Goal: Transaction & Acquisition: Purchase product/service

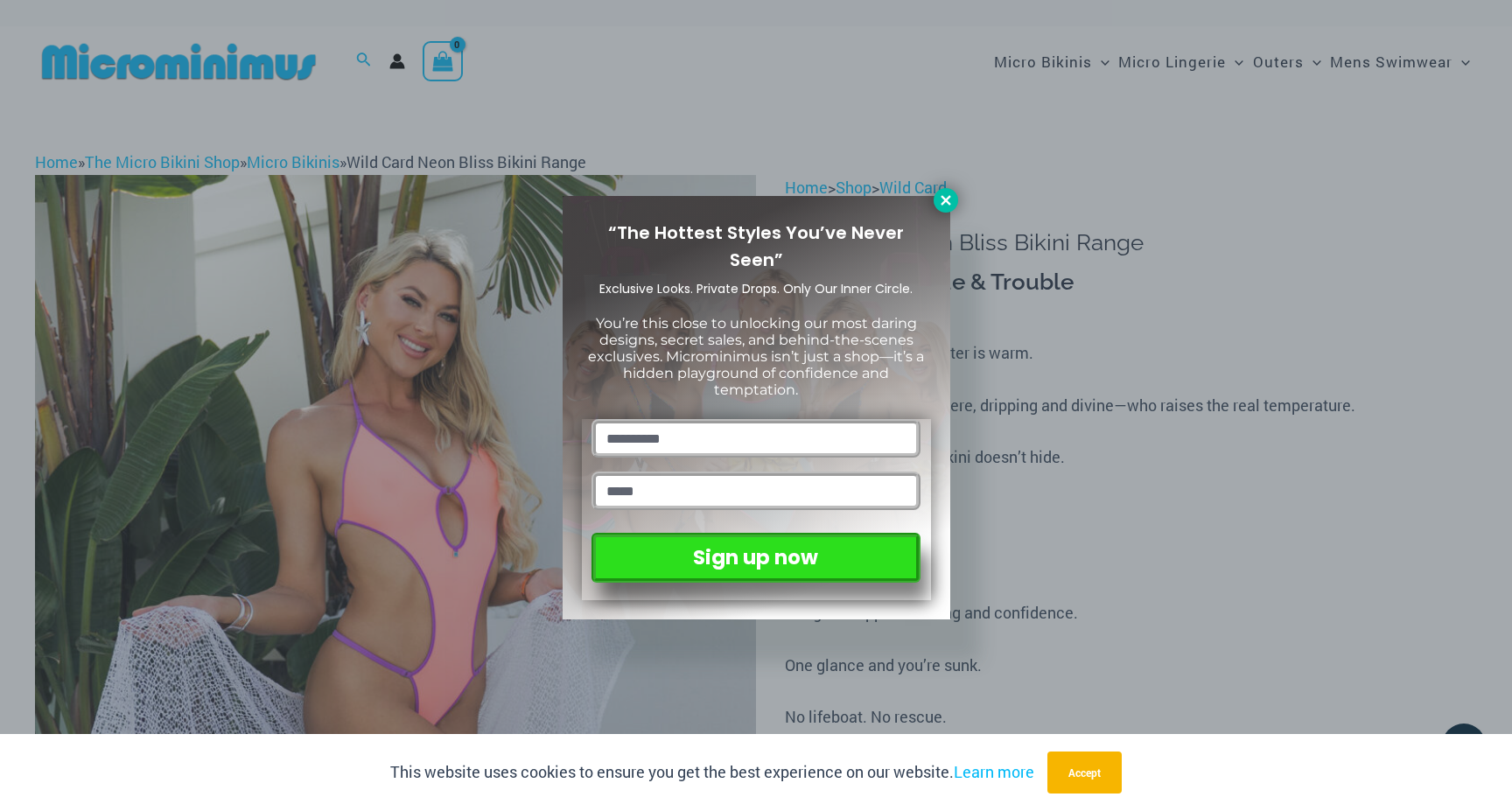
click at [945, 200] on icon at bounding box center [945, 199] width 9 height 9
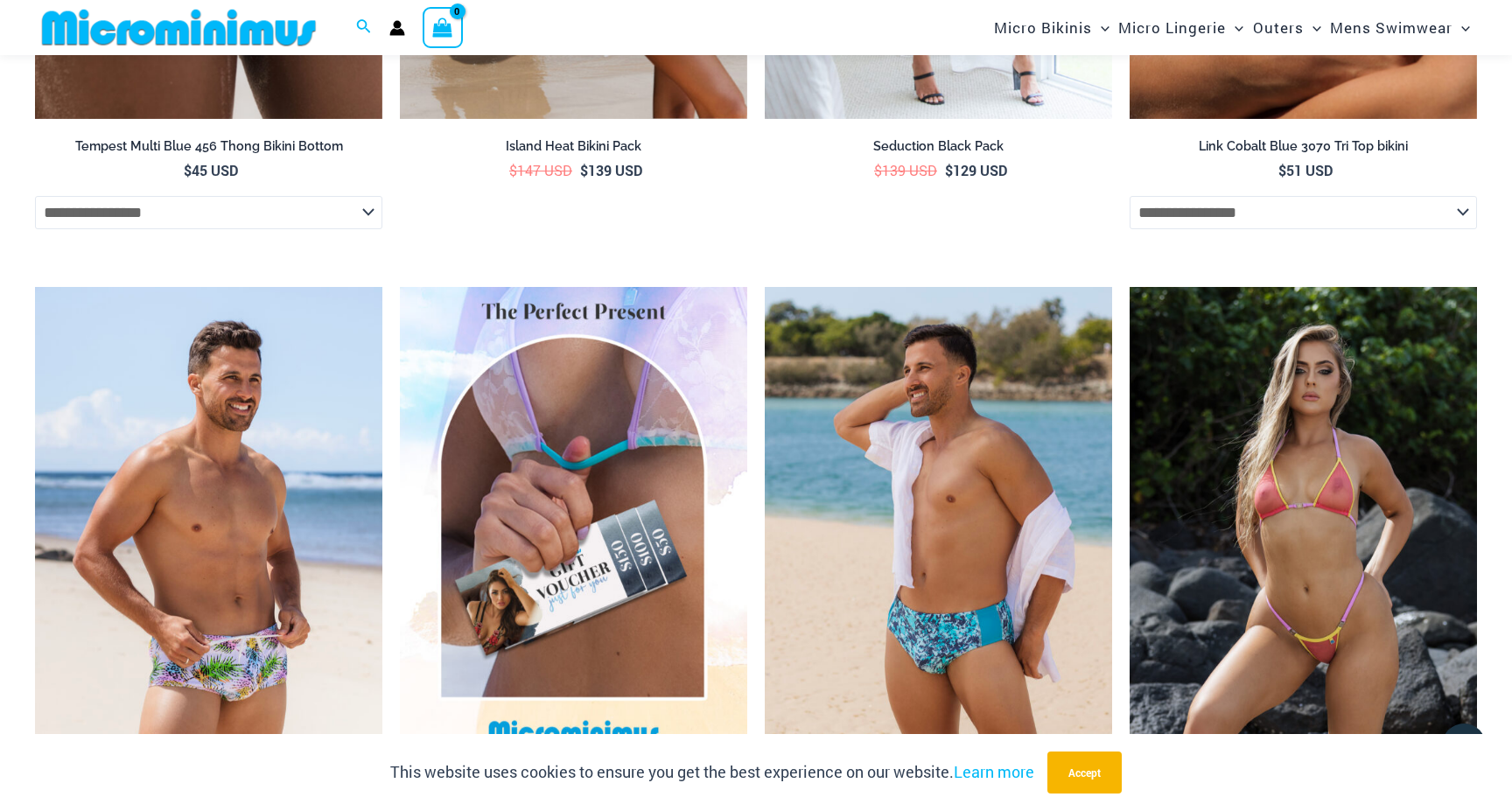
scroll to position [4340, 0]
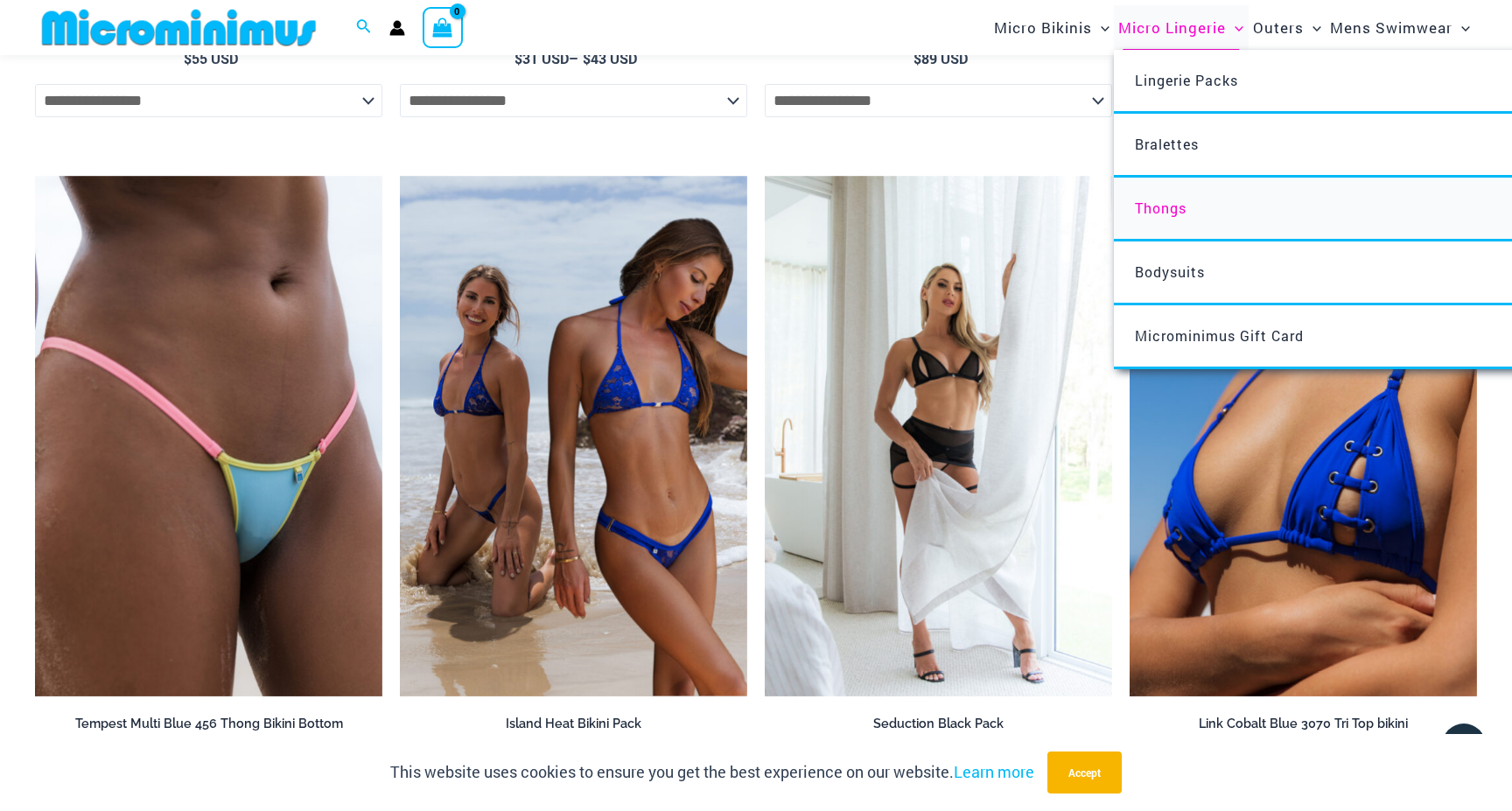
click at [1177, 218] on link "Thongs" at bounding box center [1373, 210] width 521 height 64
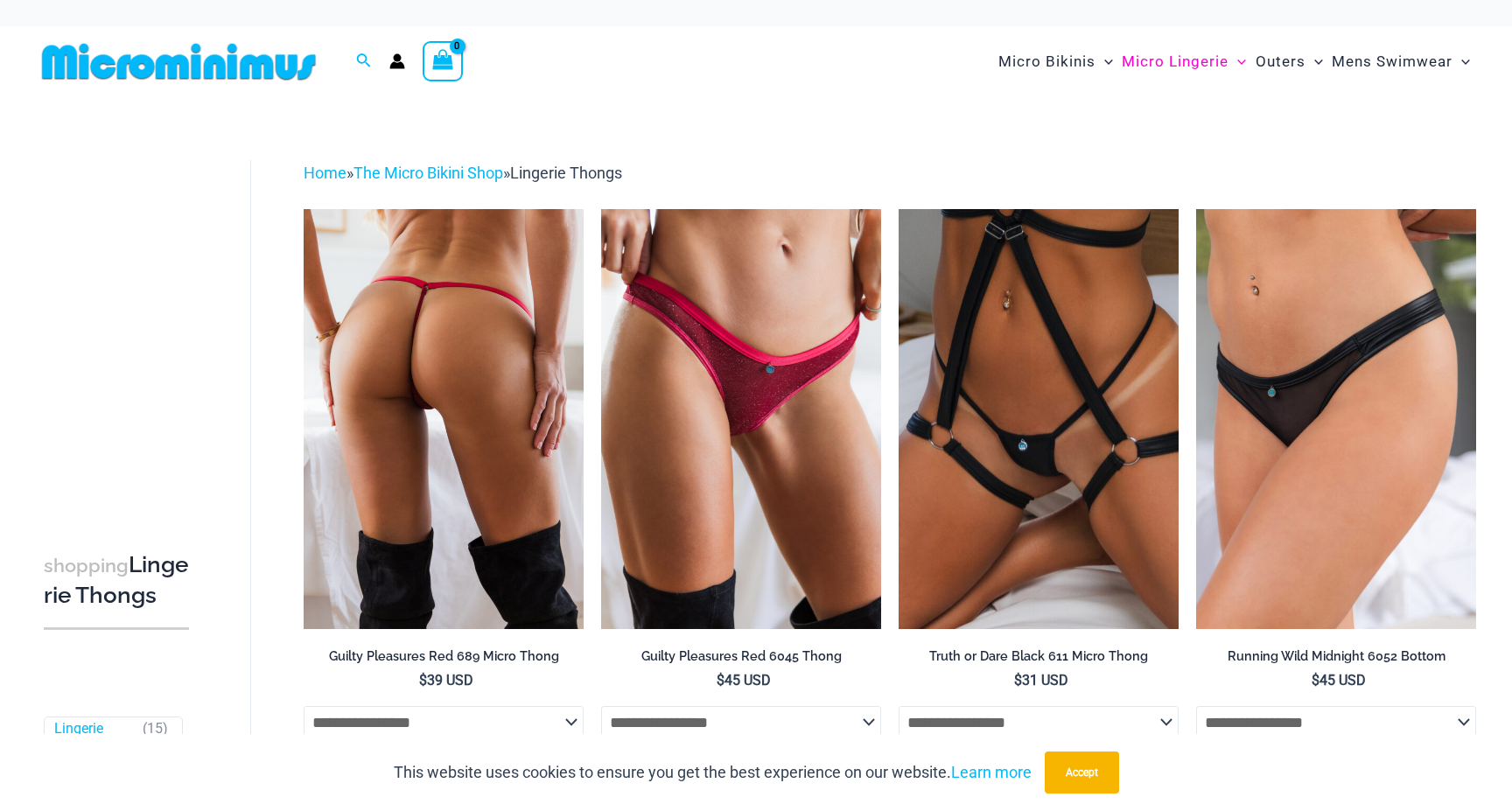
click at [543, 369] on img at bounding box center [443, 419] width 280 height 420
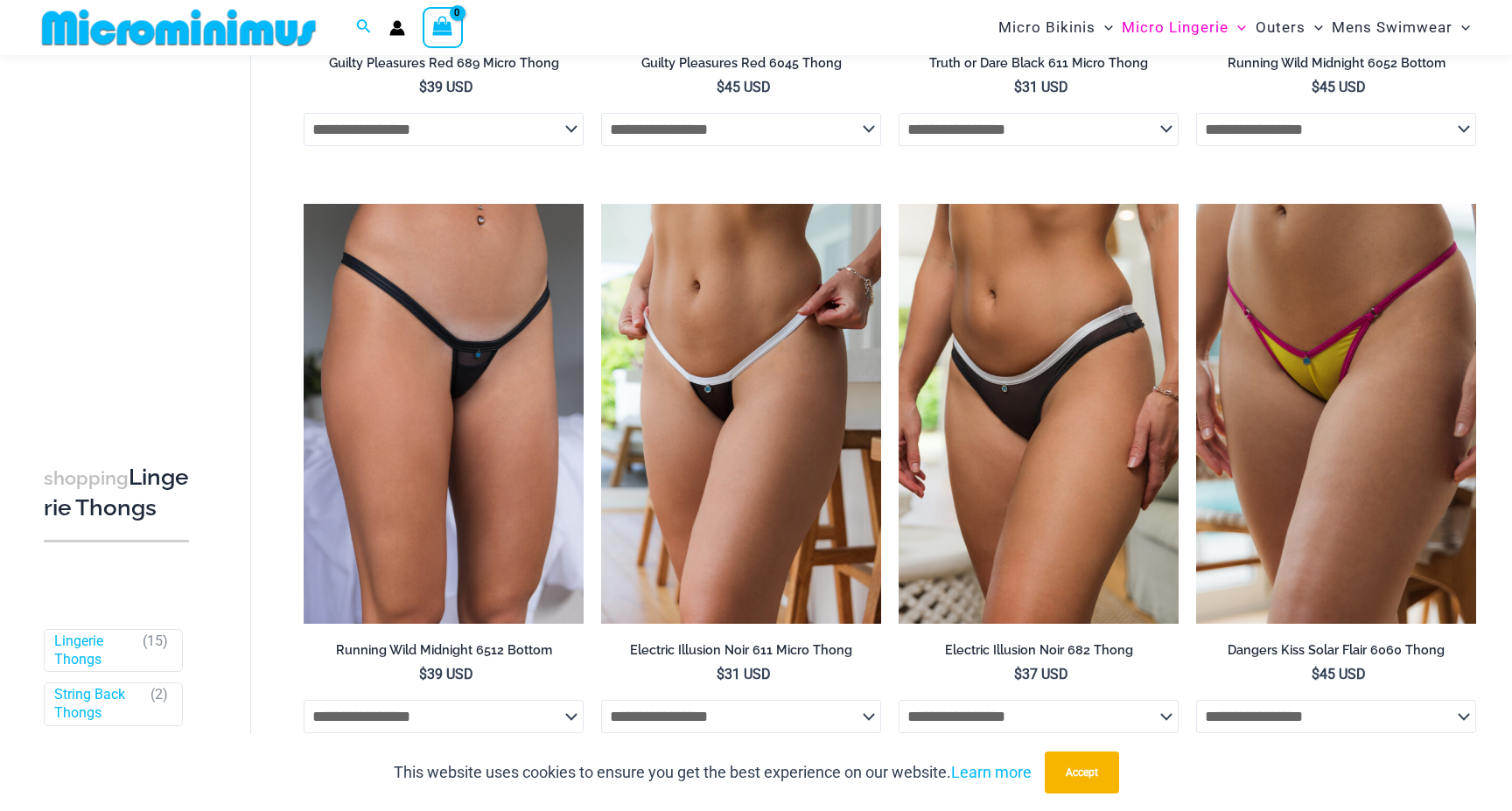
scroll to position [620, 0]
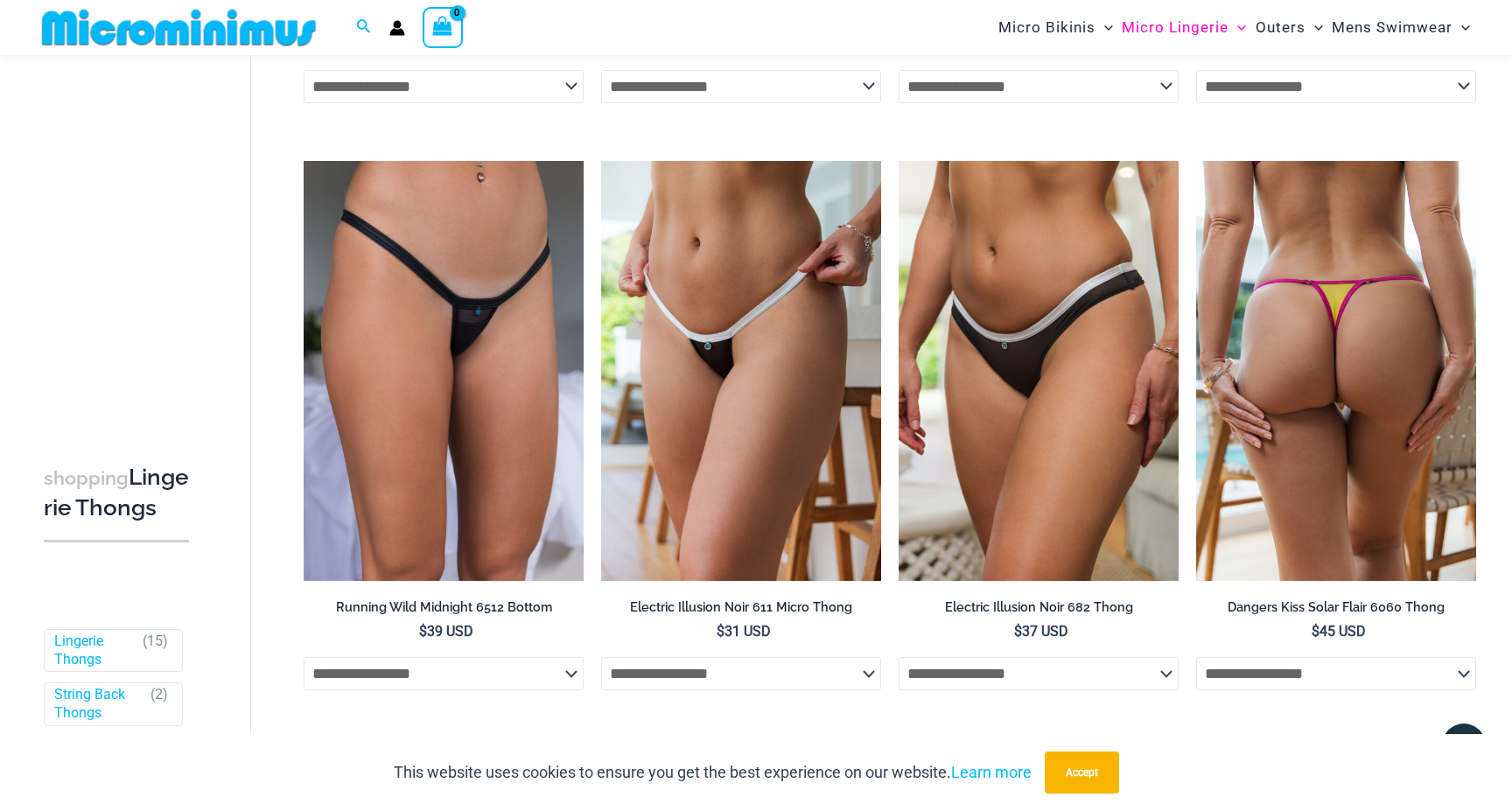
click at [1324, 446] on img at bounding box center [1335, 371] width 280 height 420
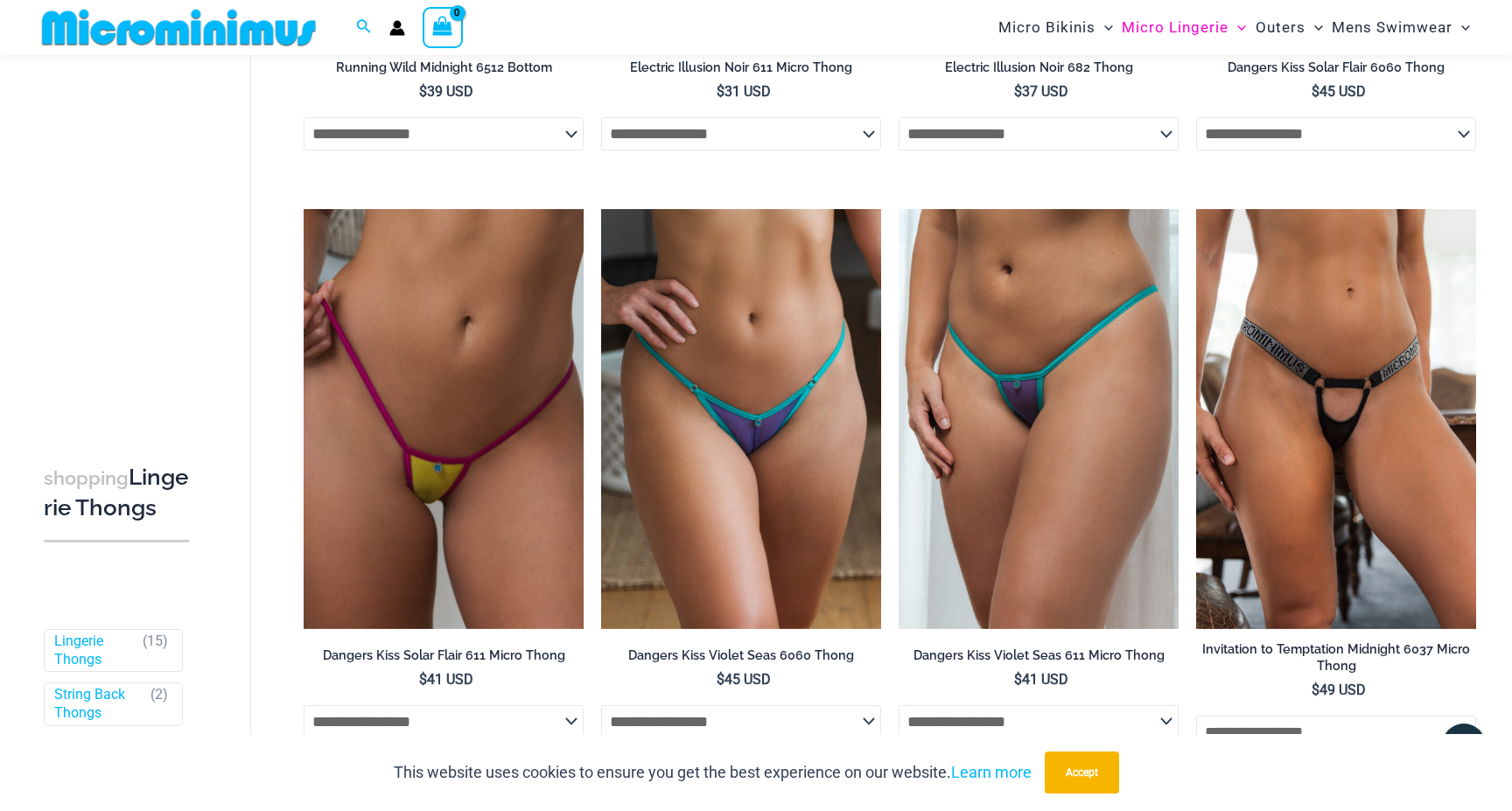
scroll to position [1181, 0]
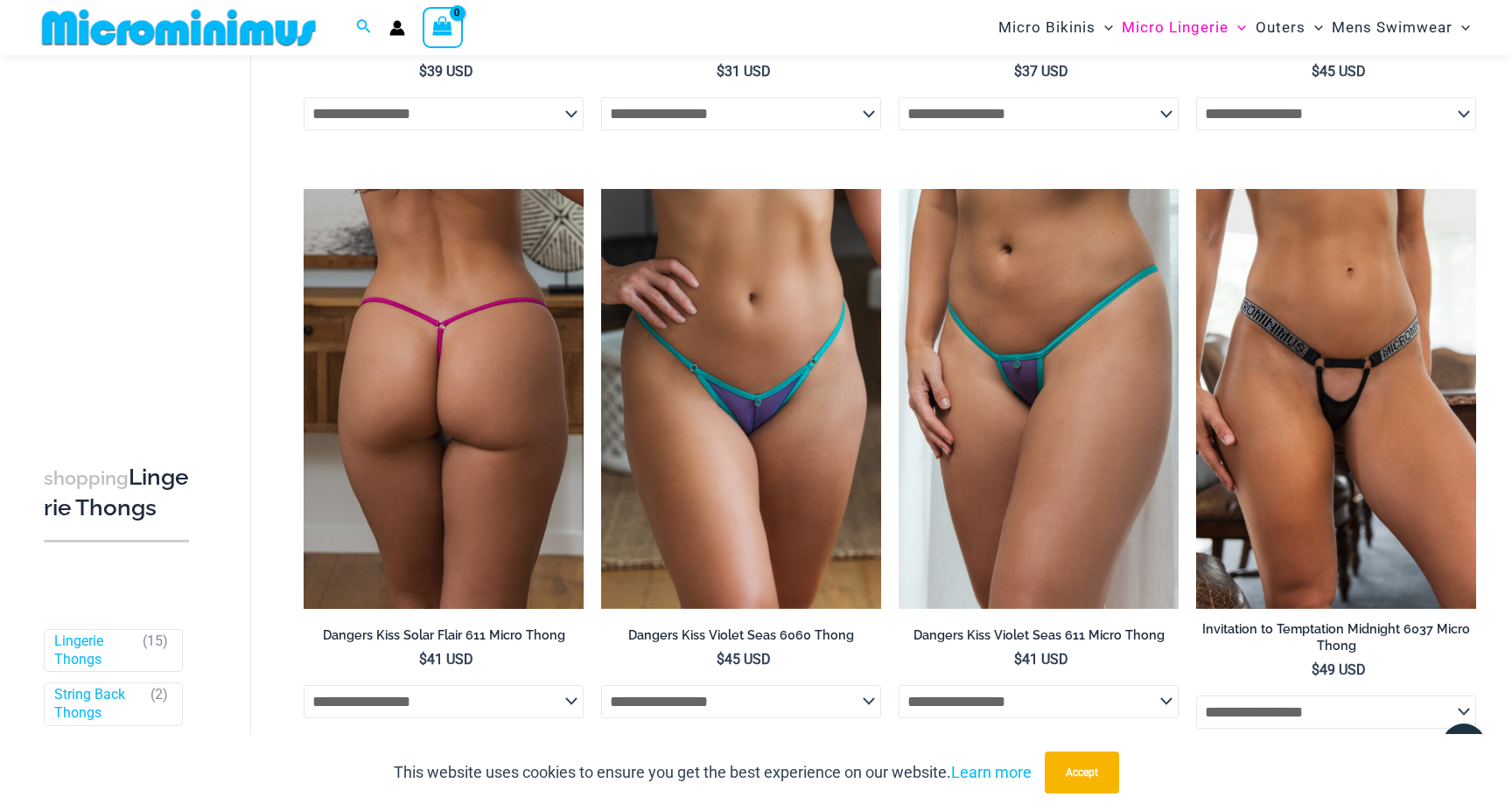
click at [456, 477] on img at bounding box center [443, 399] width 280 height 420
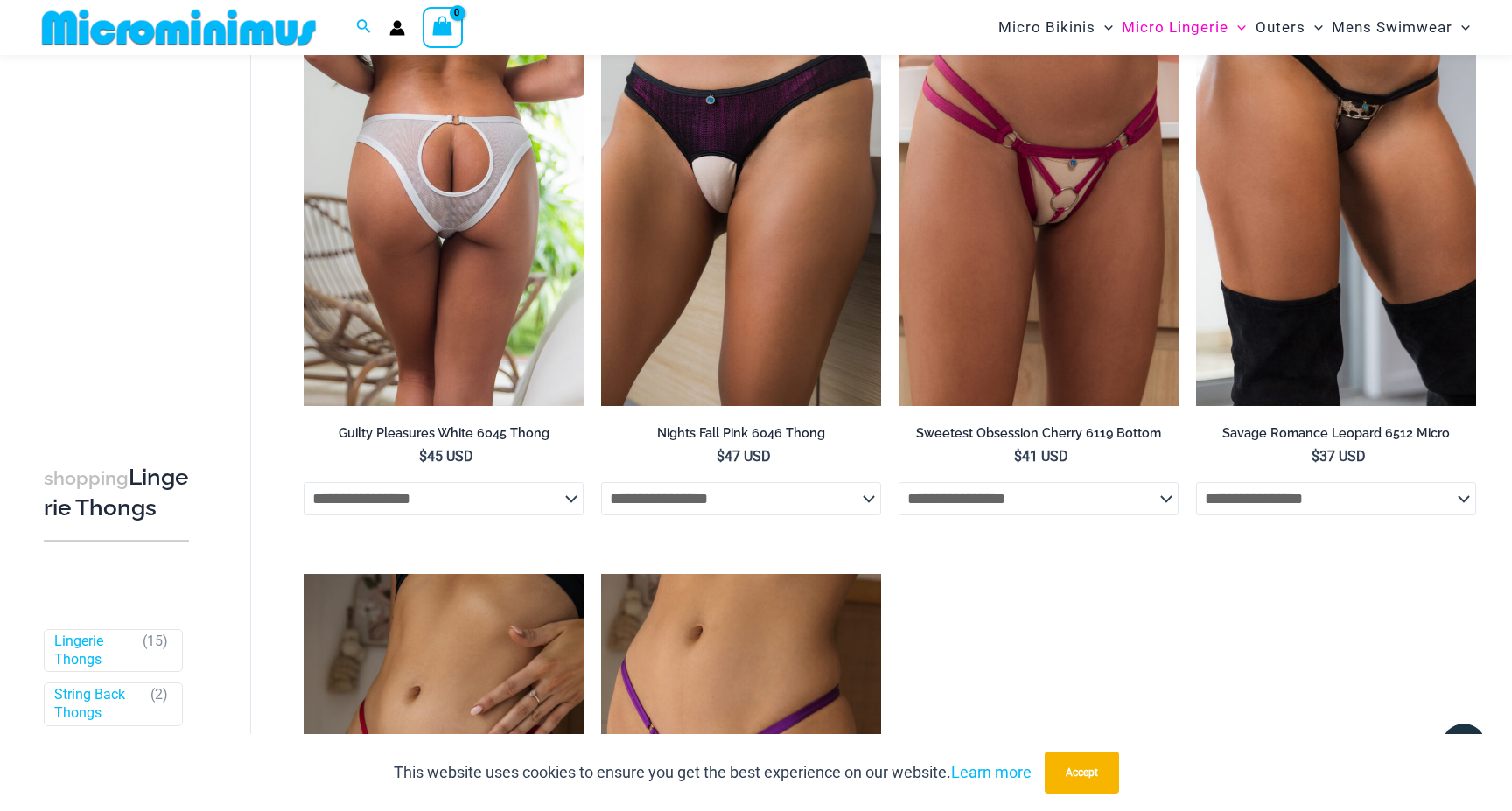
scroll to position [1932, 0]
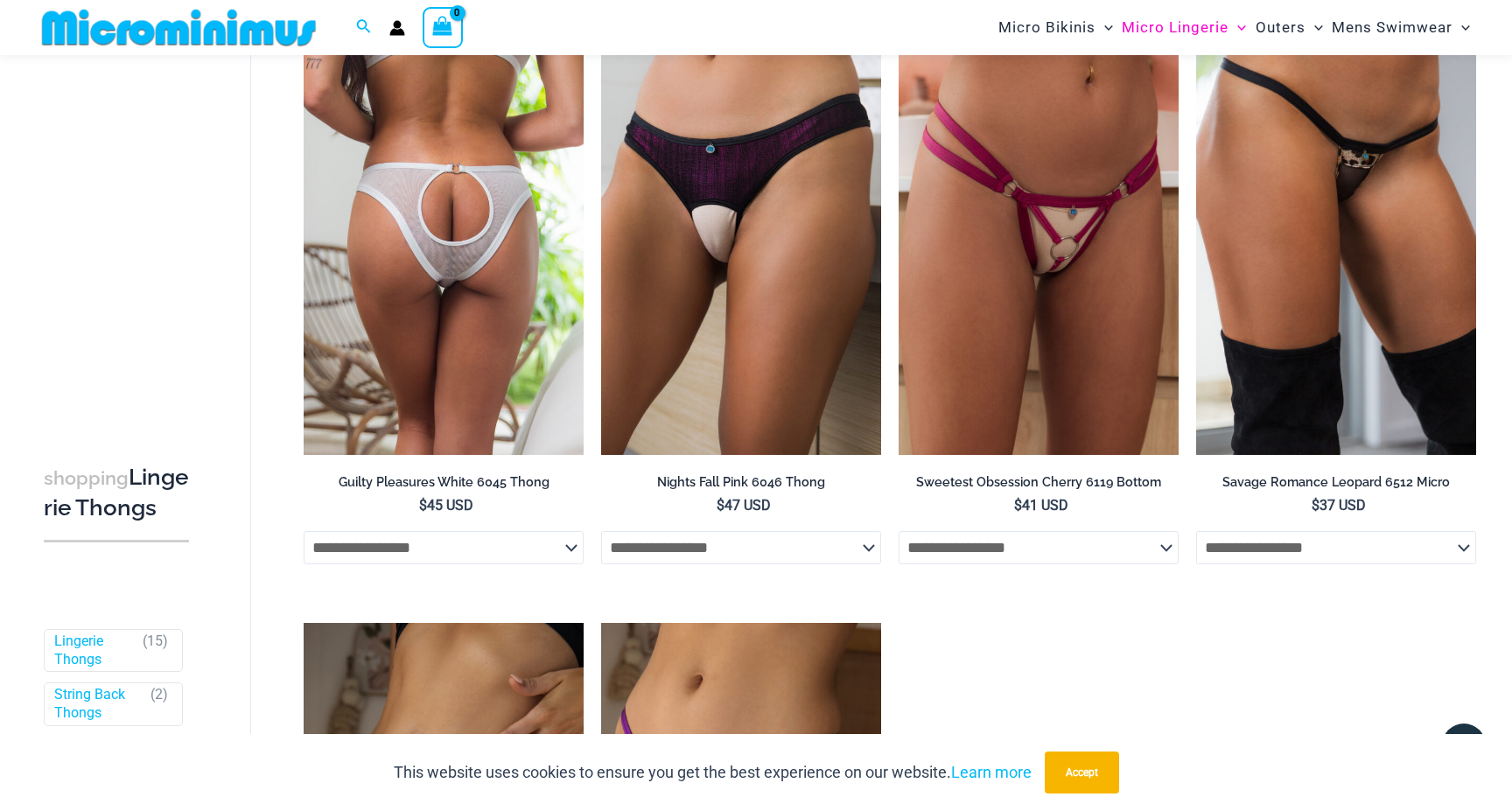
click at [522, 319] on img at bounding box center [443, 245] width 280 height 420
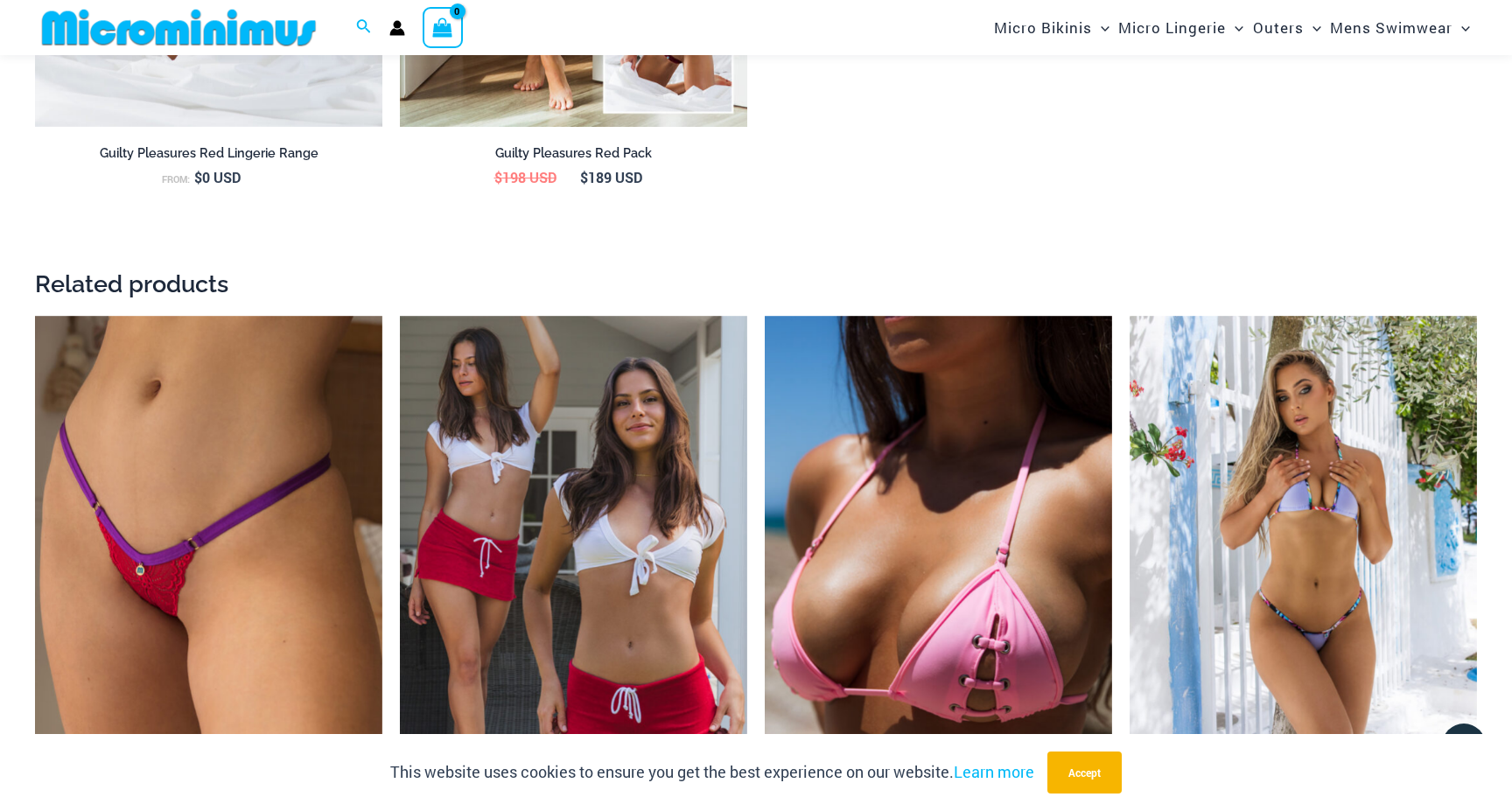
scroll to position [2997, 0]
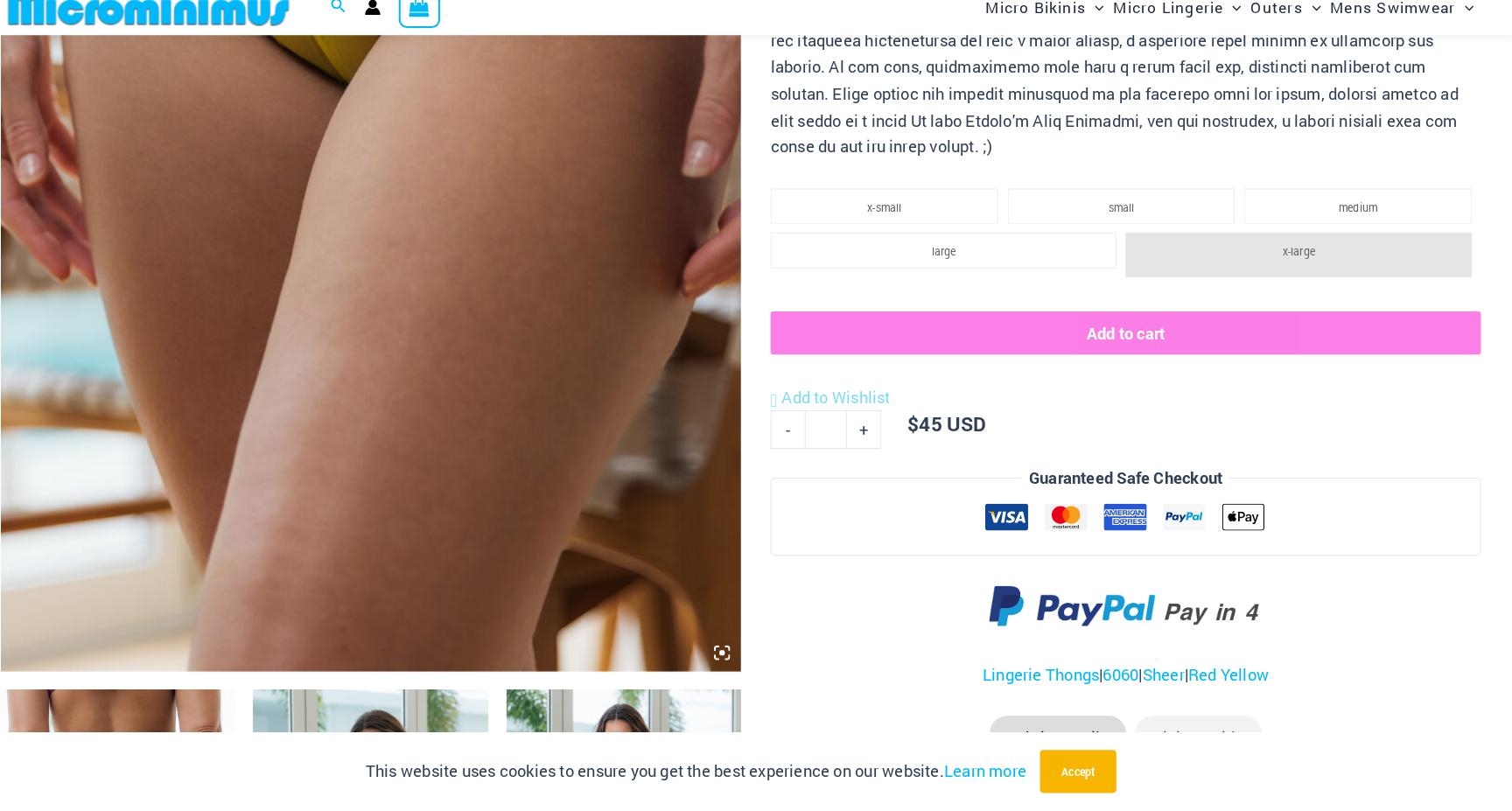
scroll to position [802, 0]
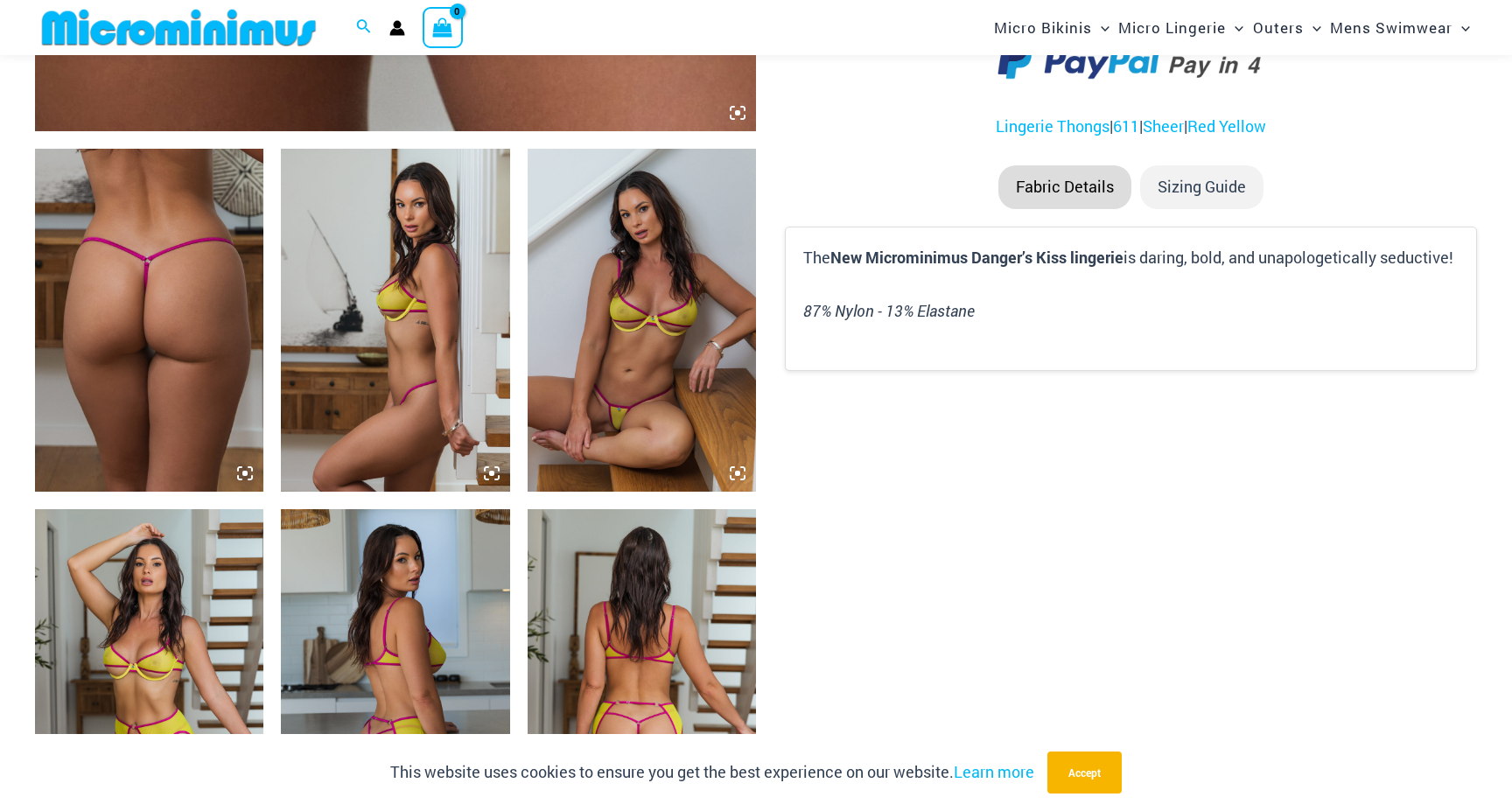
scroll to position [1141, 0]
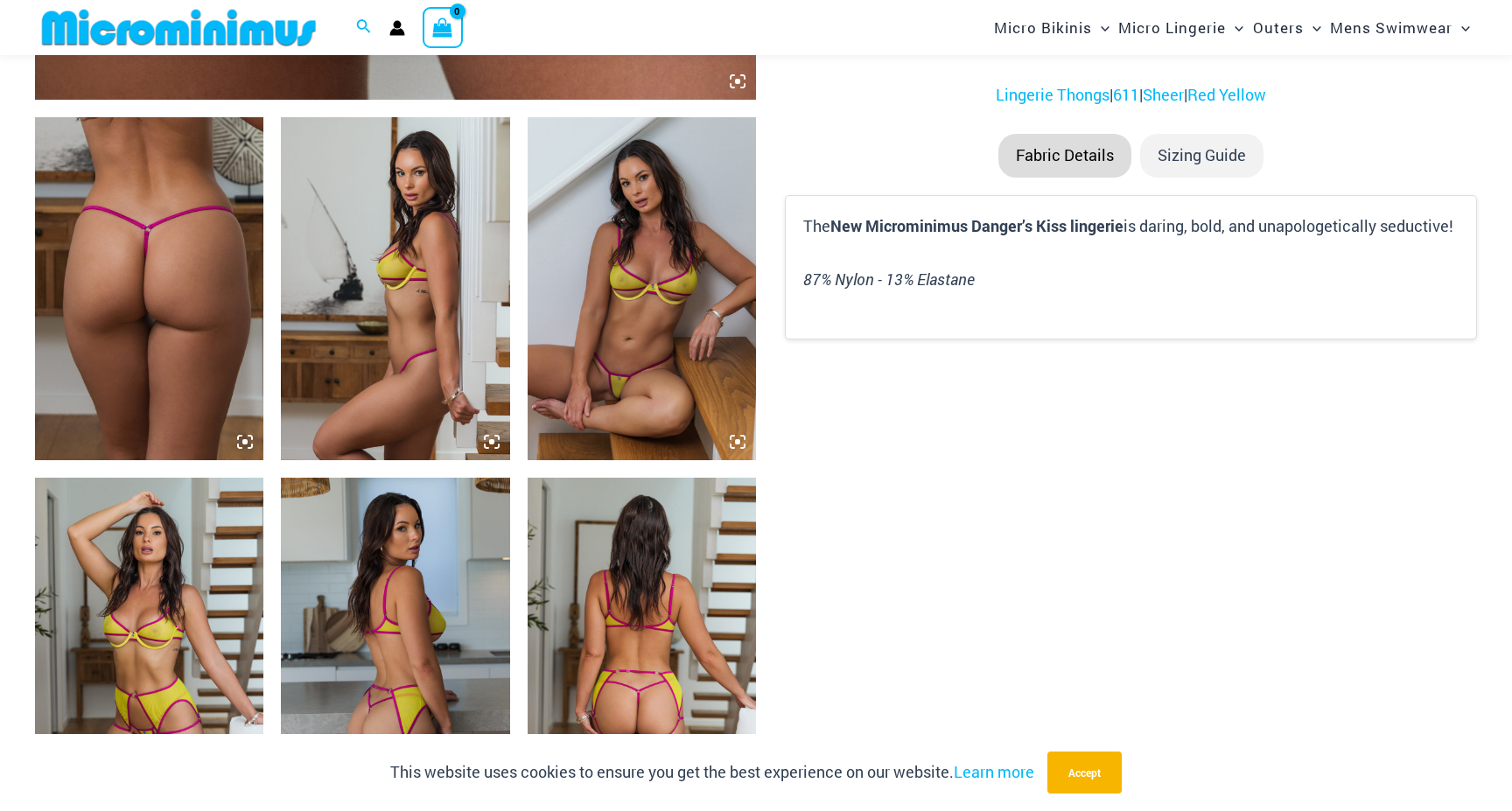
click at [644, 379] on img at bounding box center [642, 288] width 229 height 343
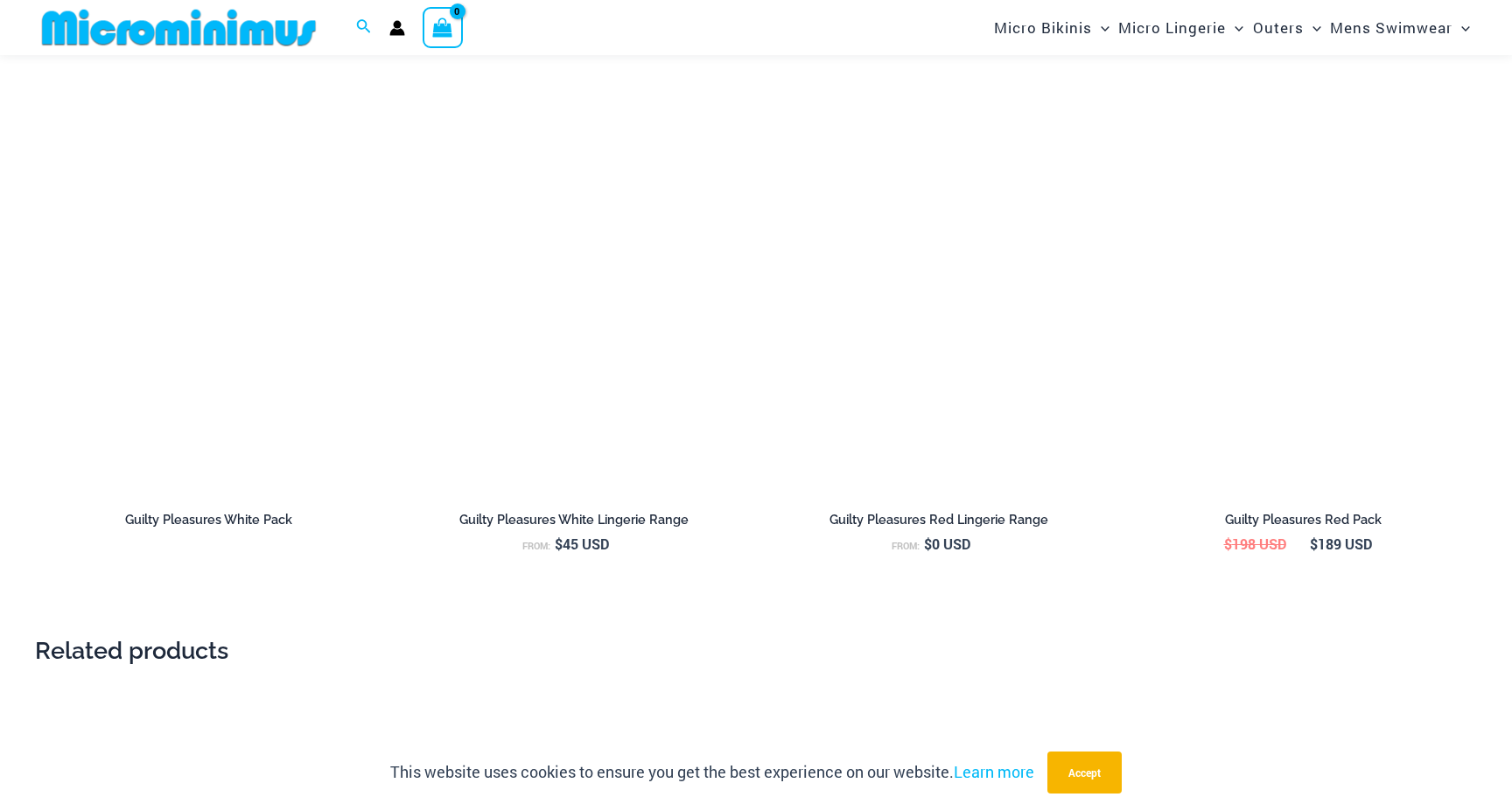
scroll to position [2055, 0]
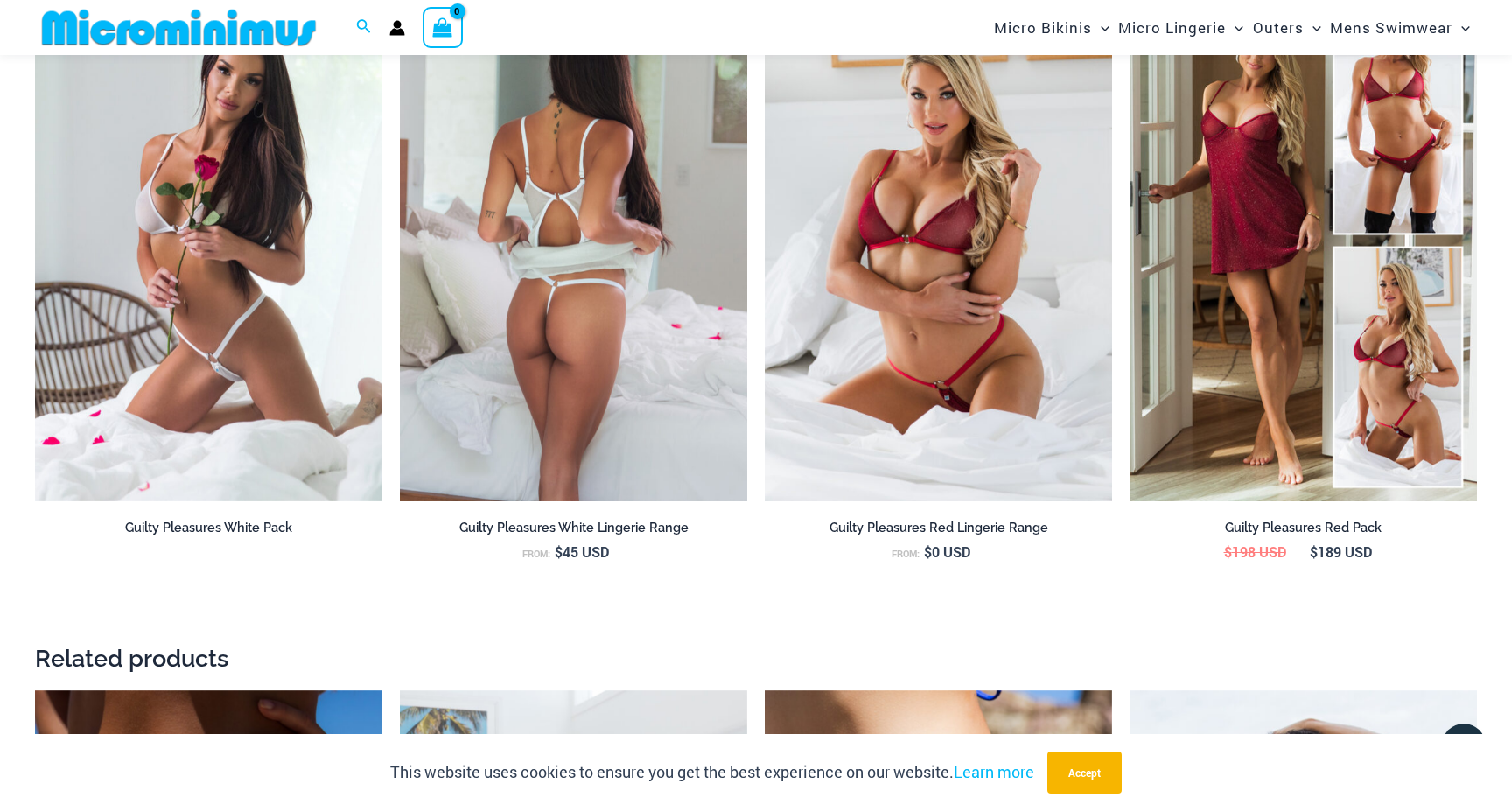
click at [632, 407] on img at bounding box center [574, 241] width 348 height 522
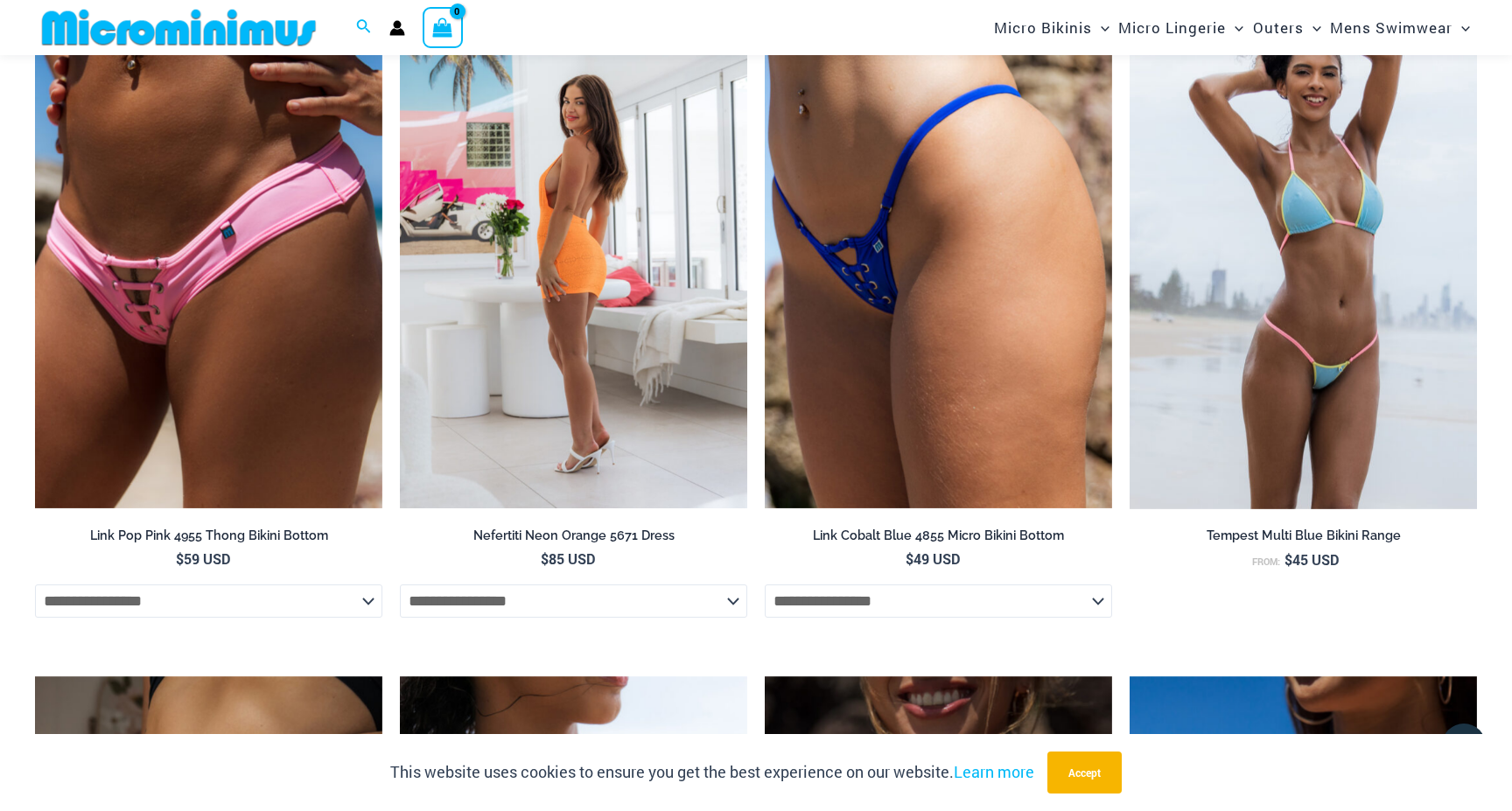
scroll to position [2762, 0]
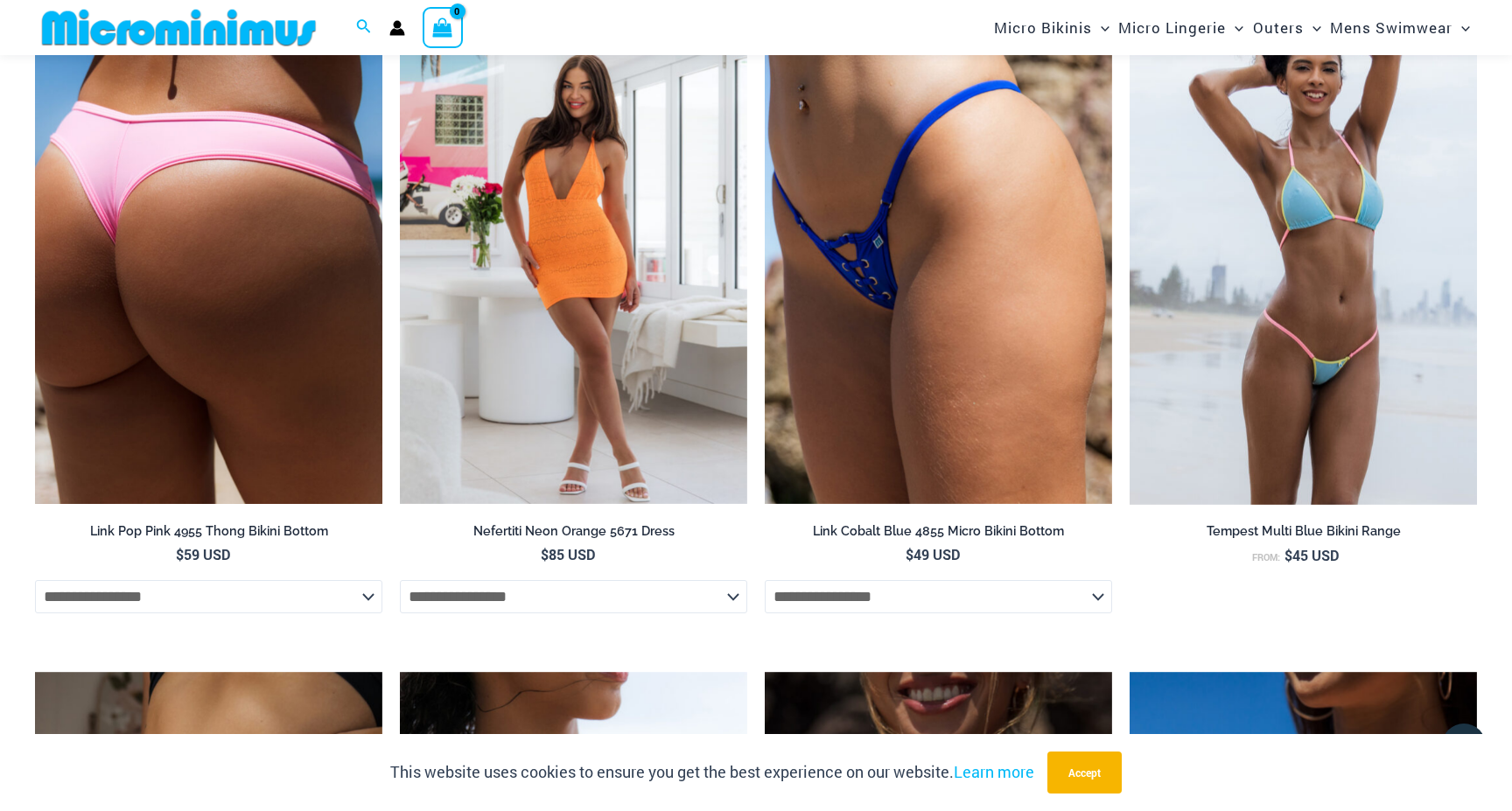
click at [274, 267] on img at bounding box center [209, 244] width 348 height 522
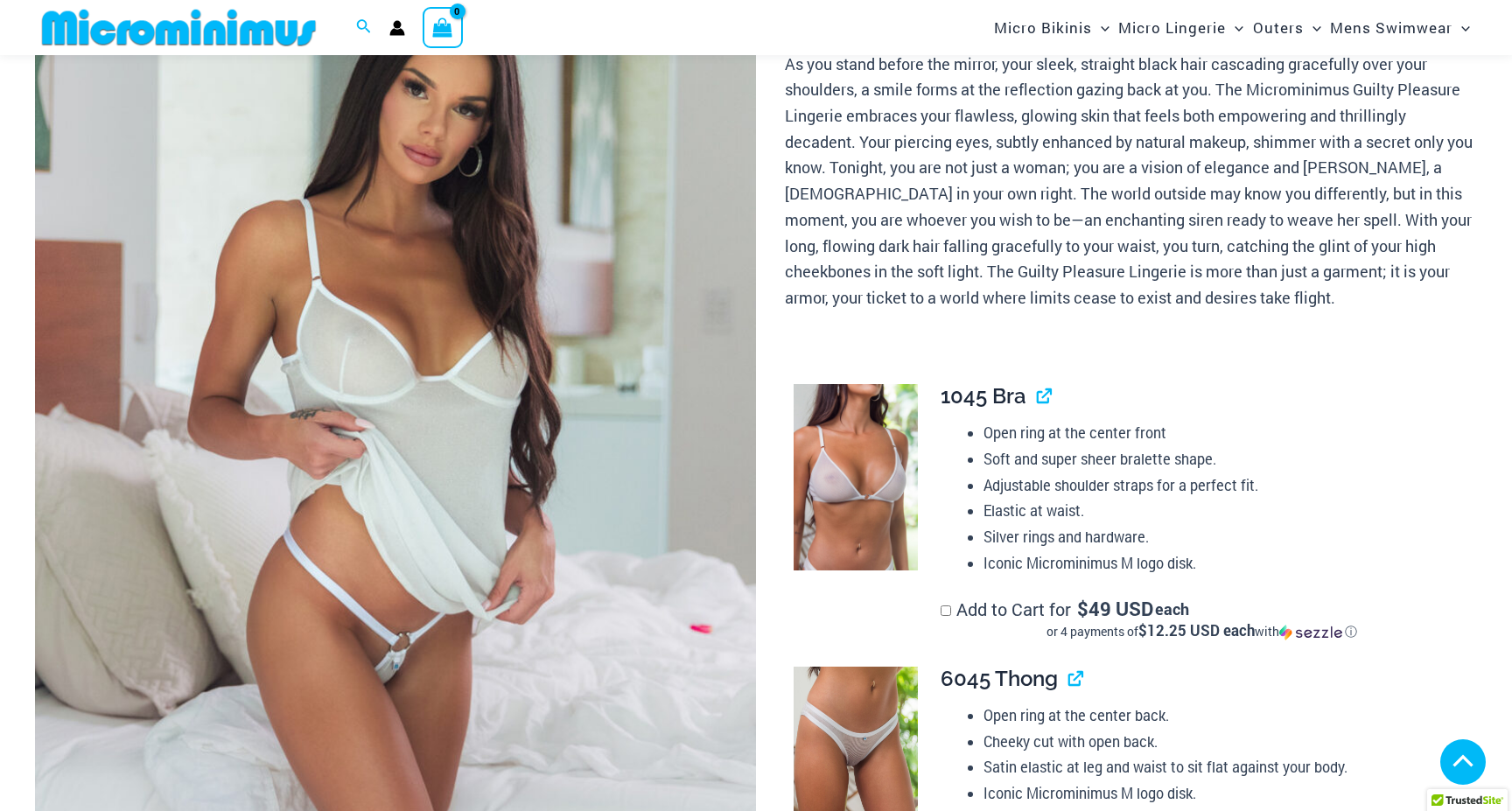
scroll to position [631, 0]
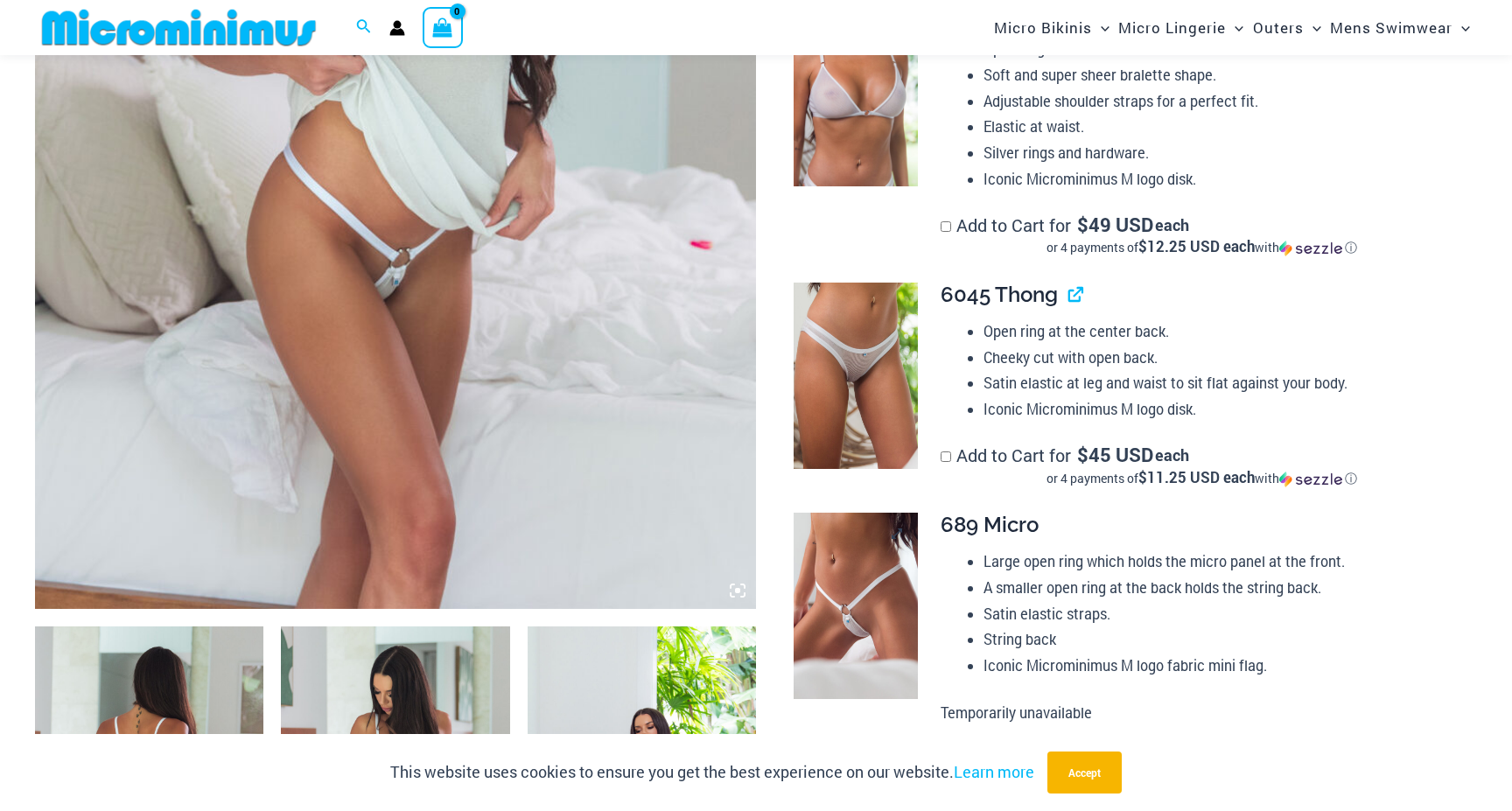
click at [900, 580] on img at bounding box center [855, 605] width 124 height 186
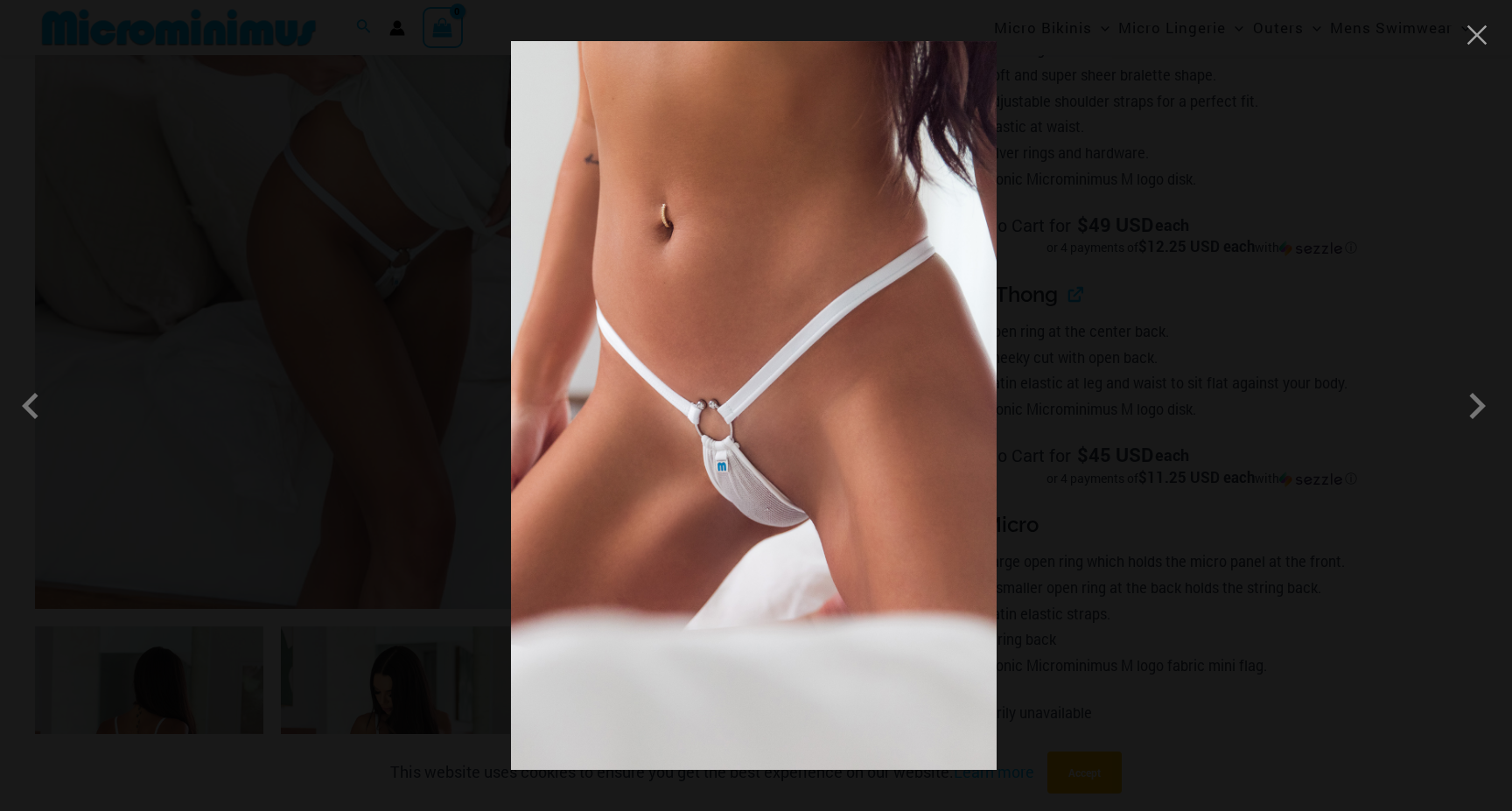
click at [1077, 414] on div at bounding box center [756, 406] width 1512 height 811
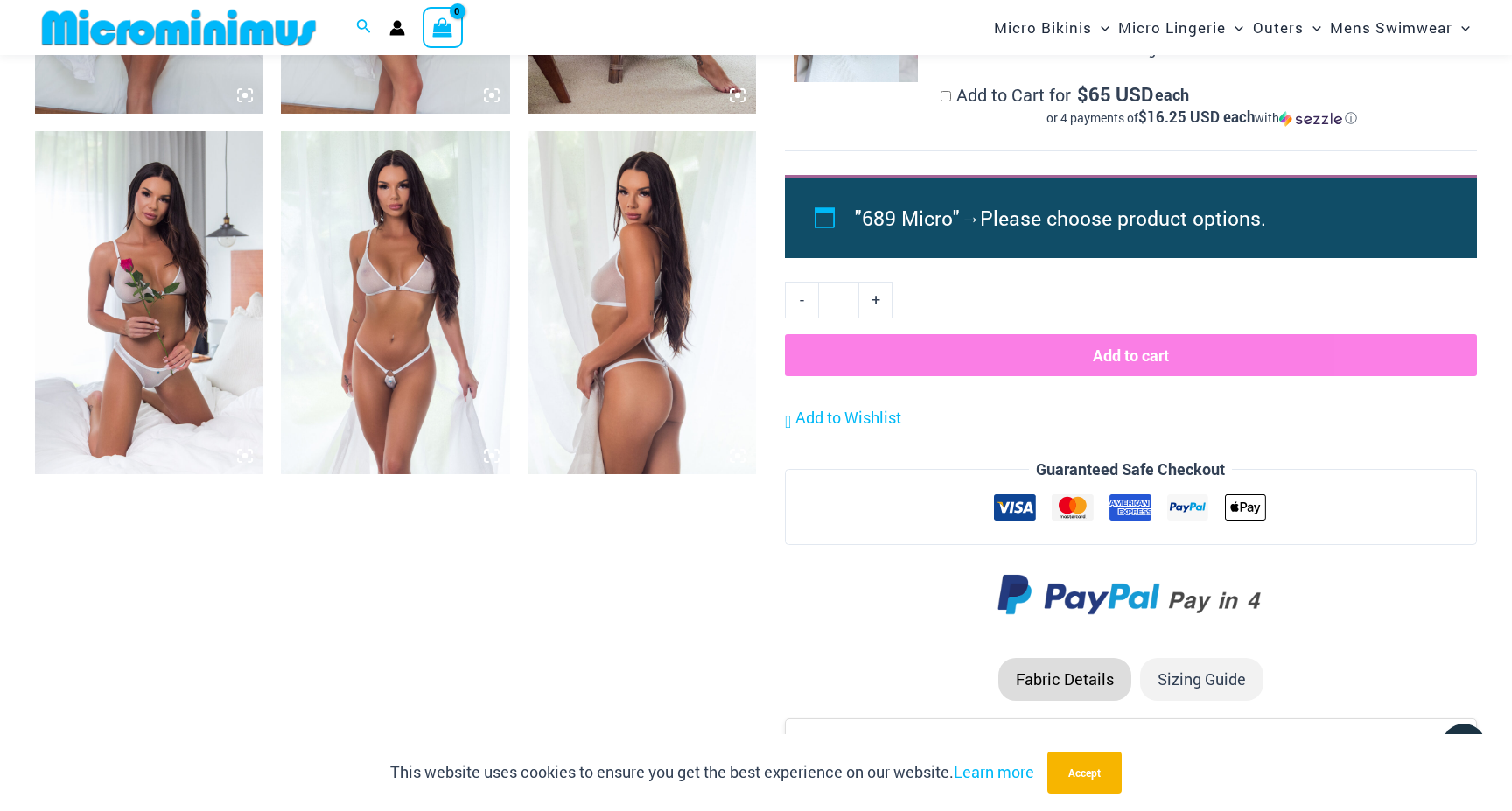
scroll to position [1526, 0]
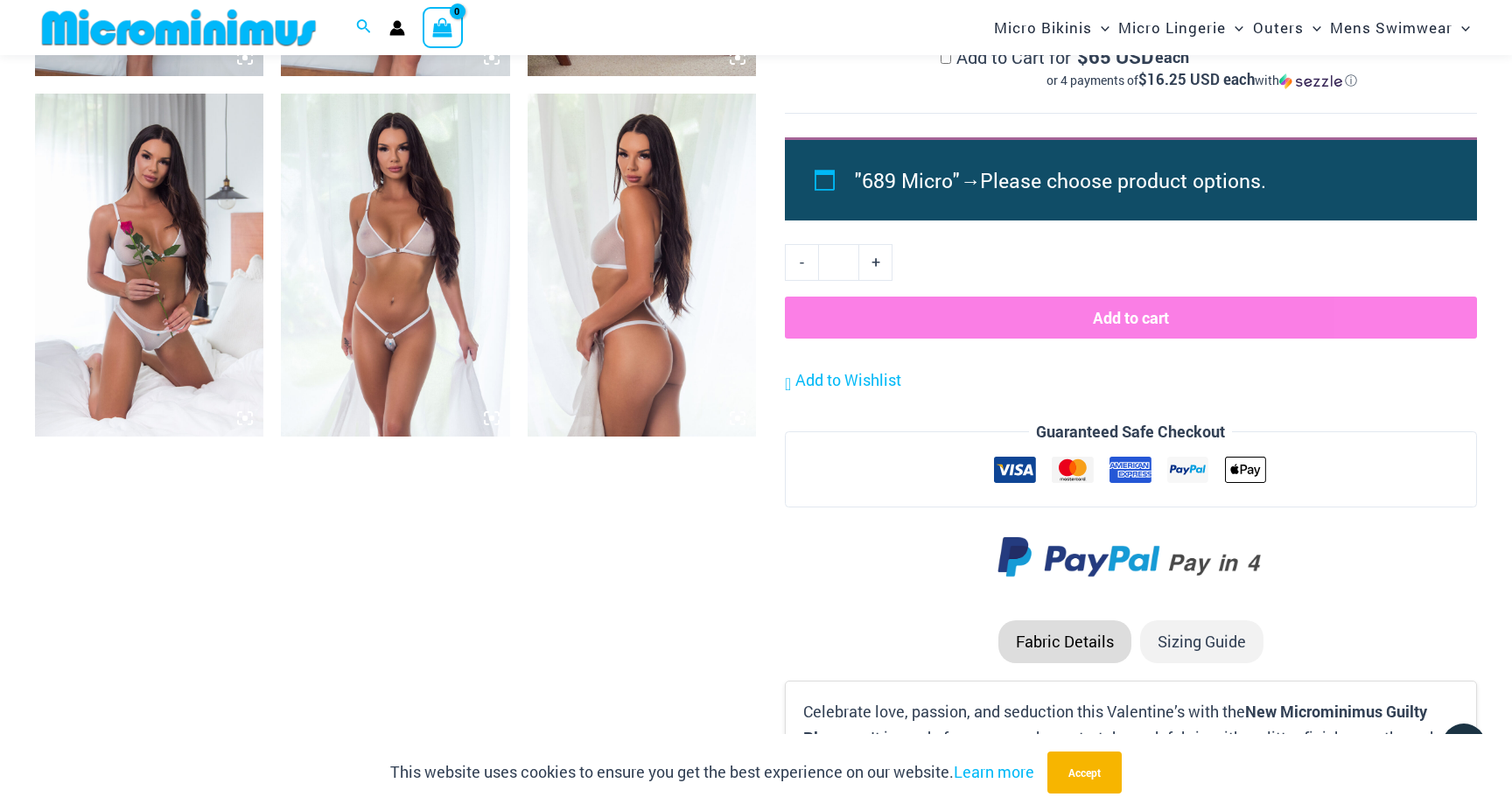
click at [387, 302] on img at bounding box center [395, 265] width 229 height 343
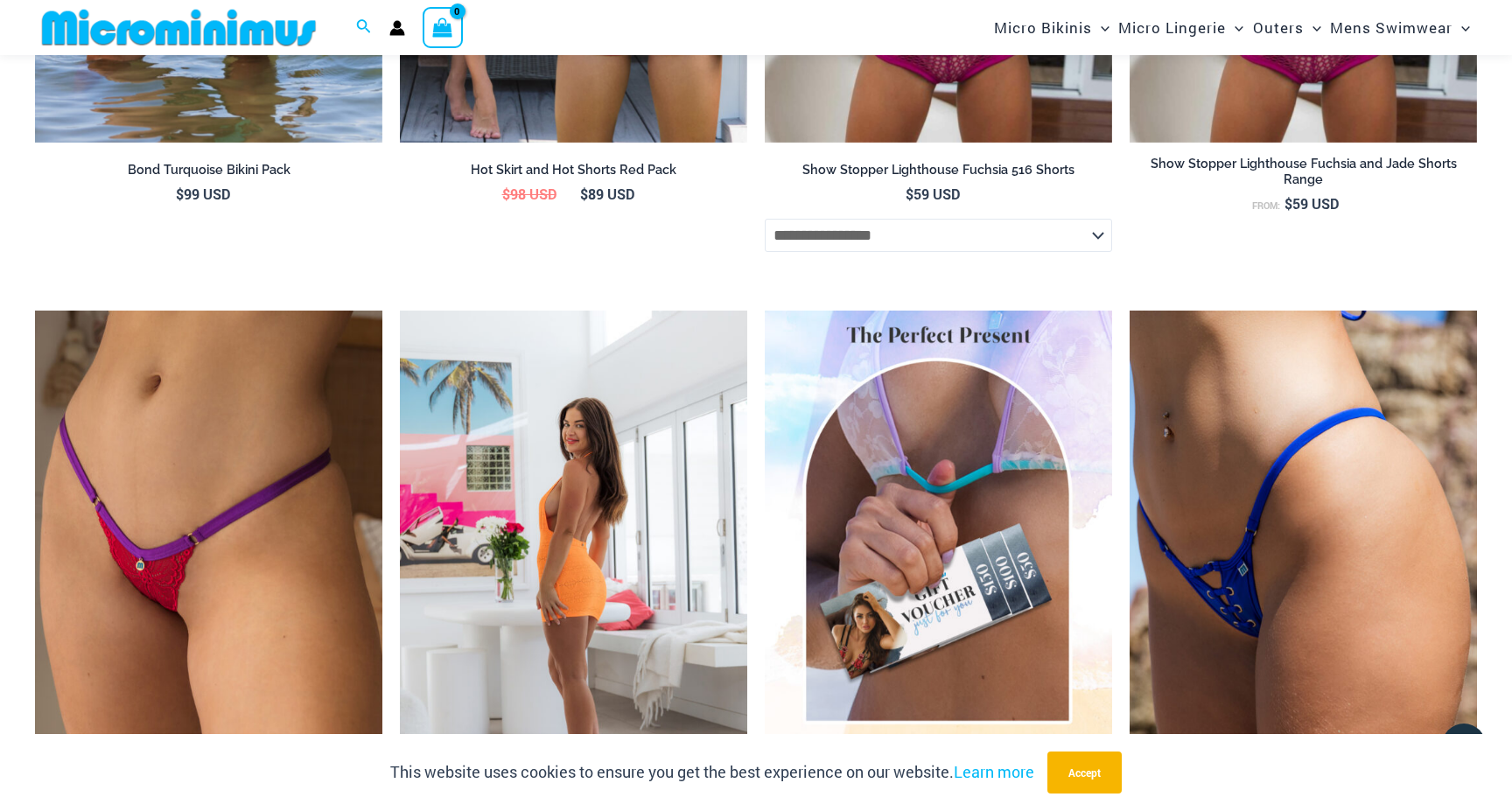
scroll to position [6413, 0]
